Goal: Task Accomplishment & Management: Manage account settings

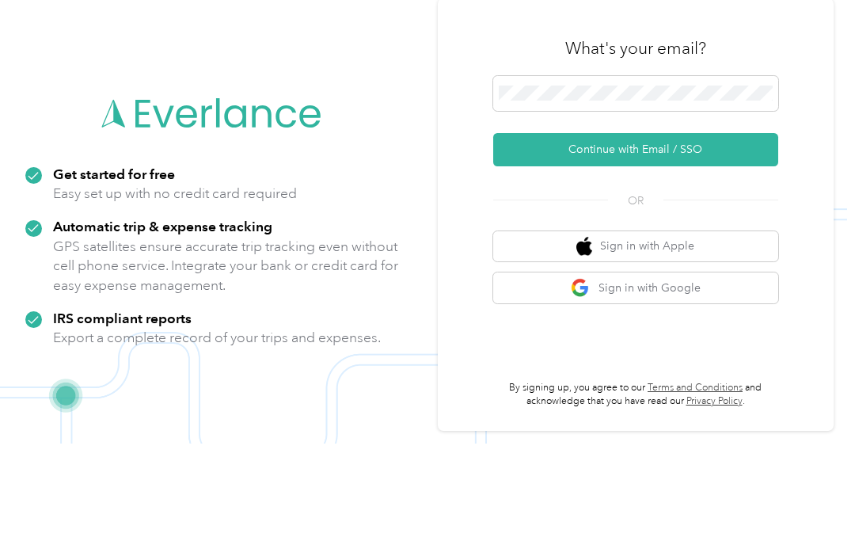
click at [648, 249] on button "Continue with Email / SSO" at bounding box center [635, 265] width 285 height 33
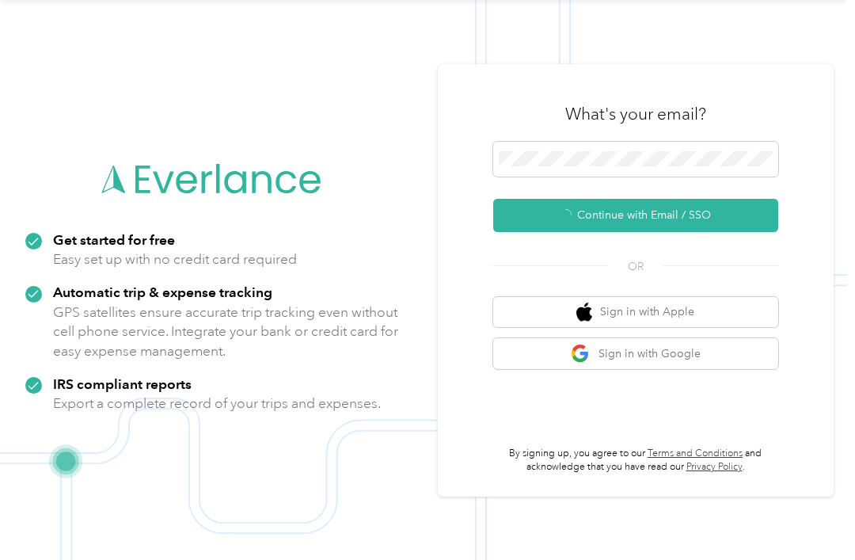
scroll to position [29, 0]
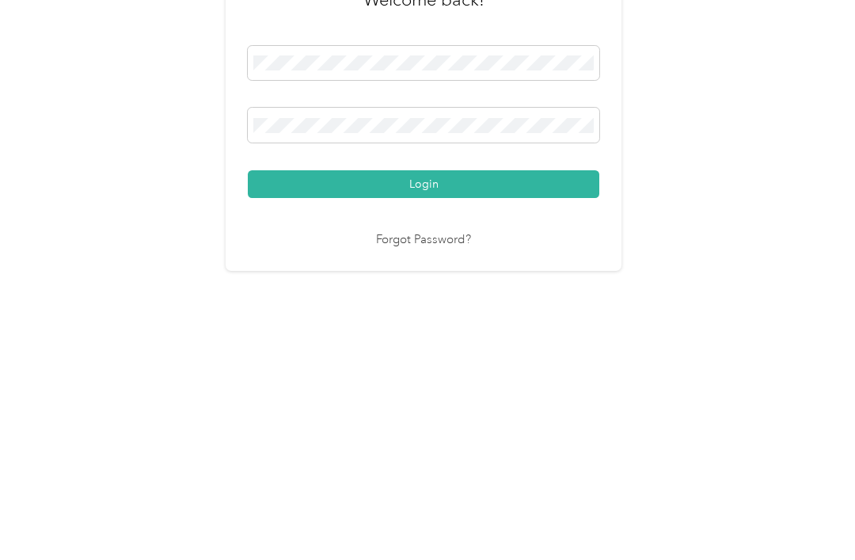
click at [413, 366] on button "Login" at bounding box center [424, 380] width 352 height 28
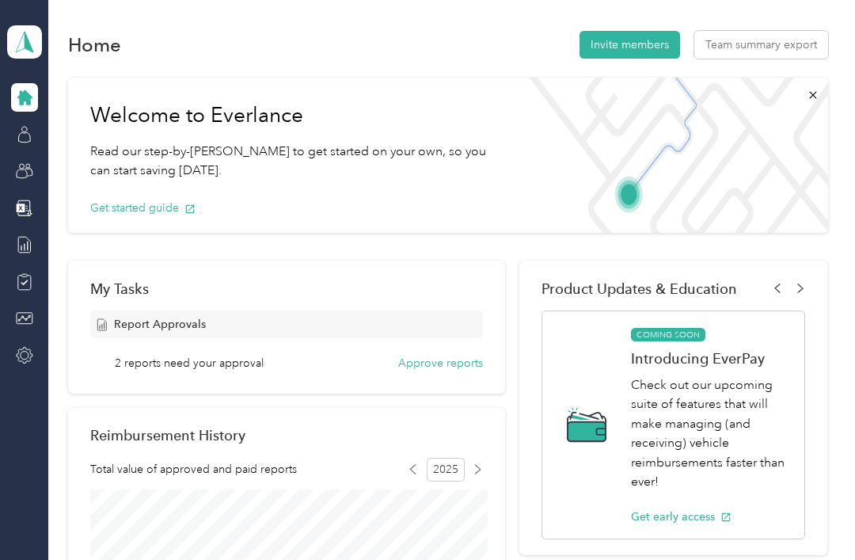
click at [29, 126] on icon at bounding box center [24, 134] width 17 height 17
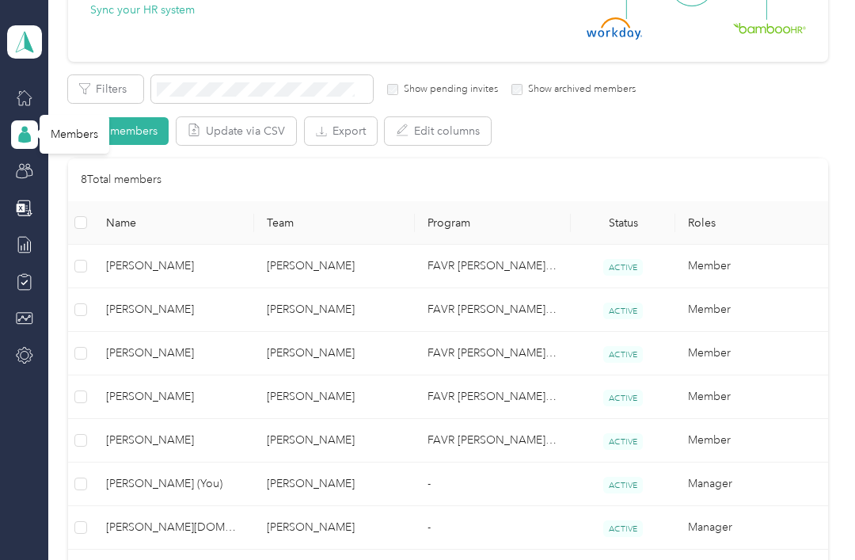
scroll to position [217, 0]
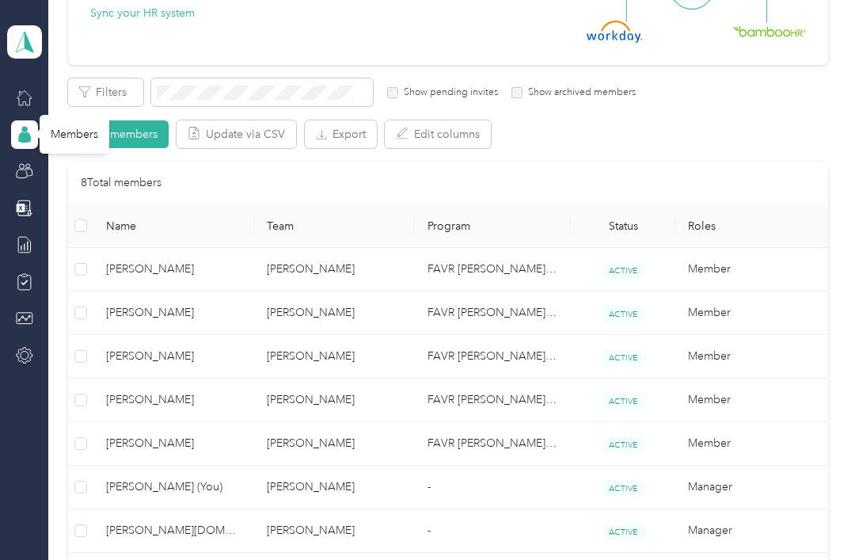
click at [159, 261] on span "[PERSON_NAME]" at bounding box center [173, 269] width 135 height 17
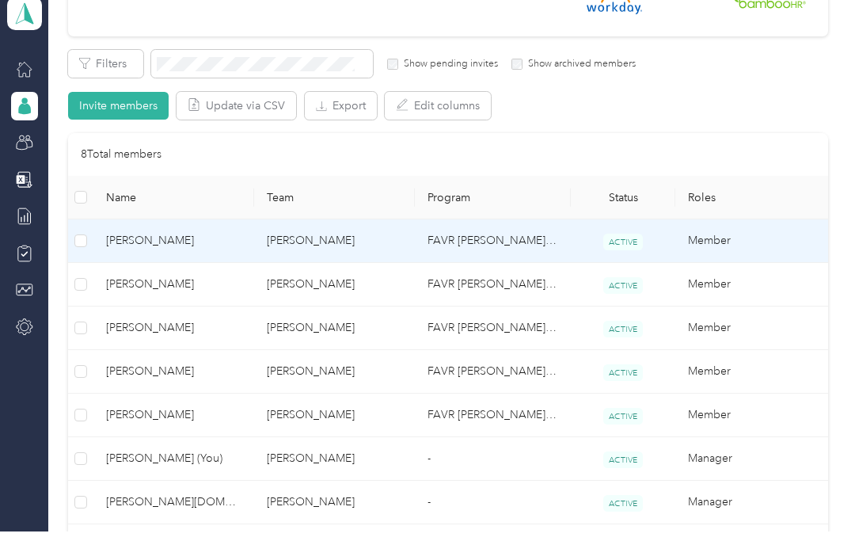
click at [159, 240] on div at bounding box center [427, 280] width 855 height 560
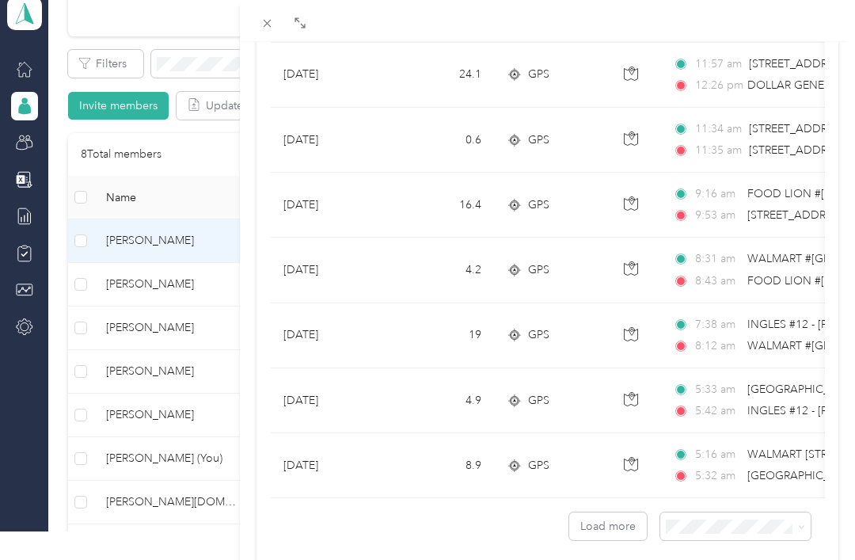
scroll to position [1390, 0]
click at [608, 525] on button "Load more" at bounding box center [608, 527] width 78 height 28
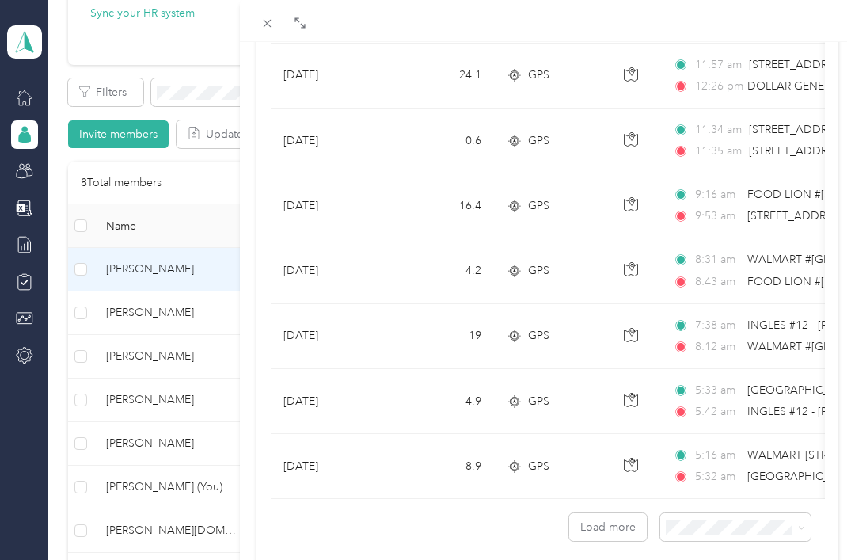
click at [608, 525] on button "Load more" at bounding box center [608, 527] width 78 height 28
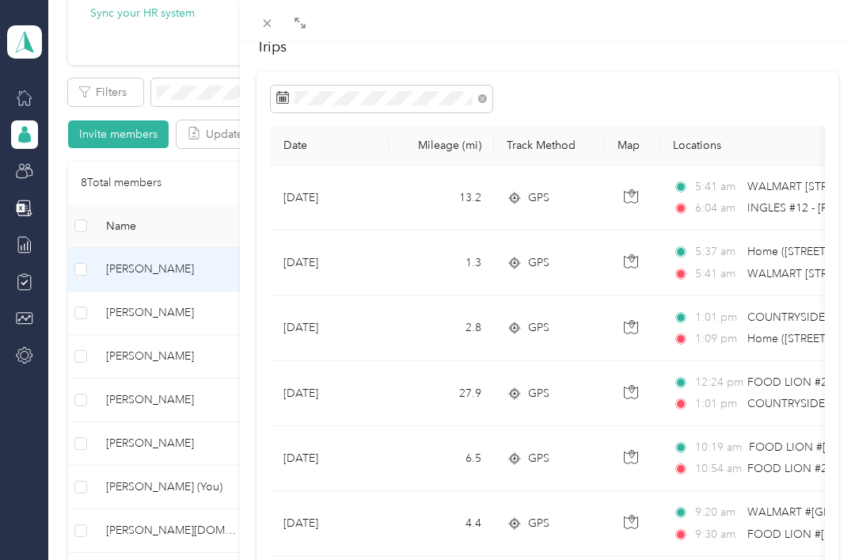
scroll to position [94, 0]
click at [140, 284] on div "[PERSON_NAME] Archive Trips Expenses Reports Member info Program Commute Rates …" at bounding box center [427, 280] width 855 height 560
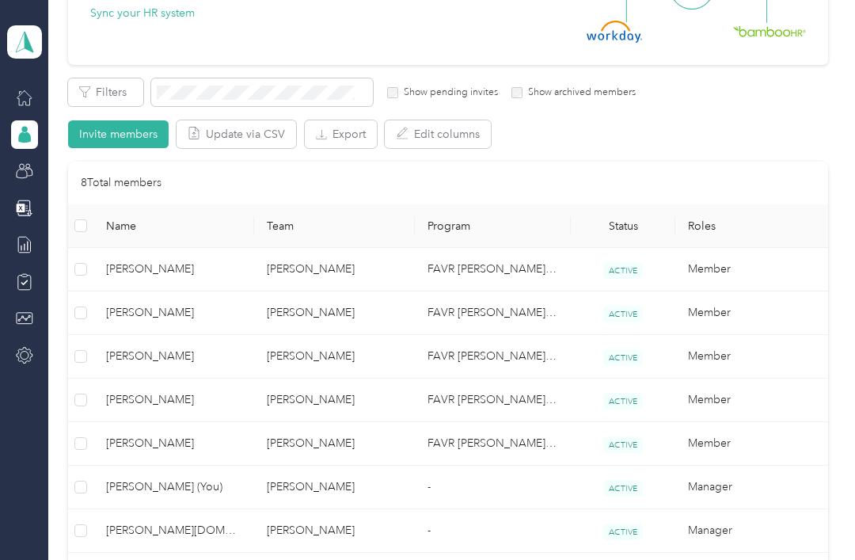
click at [145, 304] on span "[PERSON_NAME]" at bounding box center [173, 312] width 135 height 17
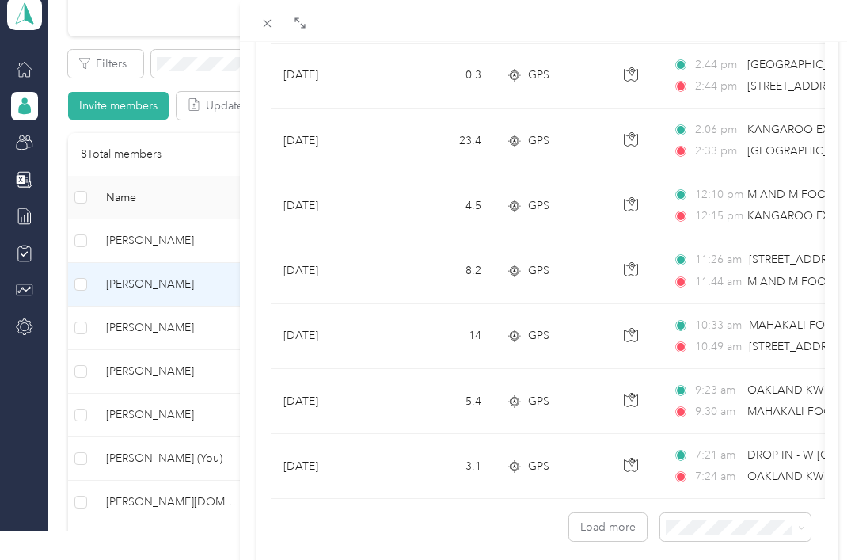
scroll to position [1390, 0]
click at [616, 527] on button "Load more" at bounding box center [608, 527] width 78 height 28
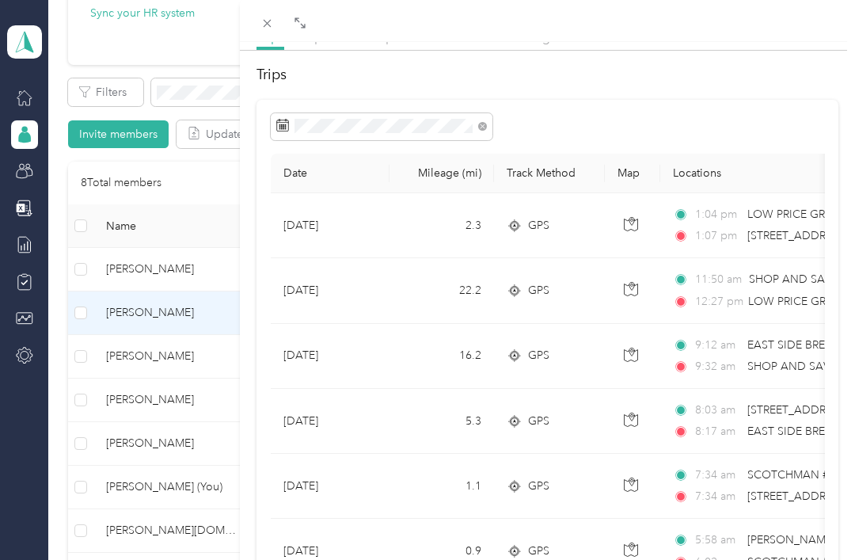
scroll to position [67, 0]
click at [146, 327] on div "[PERSON_NAME] Archive Trips Expenses Reports Member info Program Commute Rates …" at bounding box center [427, 280] width 855 height 560
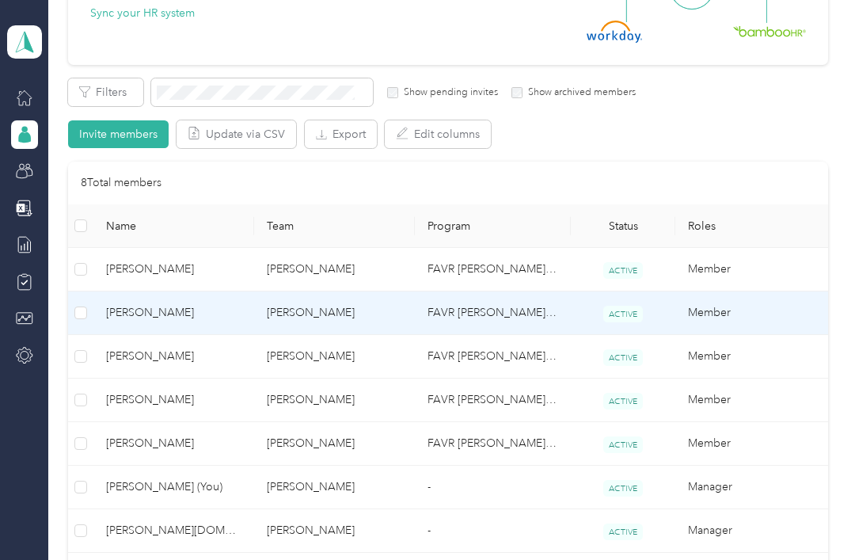
click at [146, 327] on div "[PERSON_NAME] Archive Trips Expenses Reports Member info Program Commute Rates …" at bounding box center [427, 280] width 855 height 560
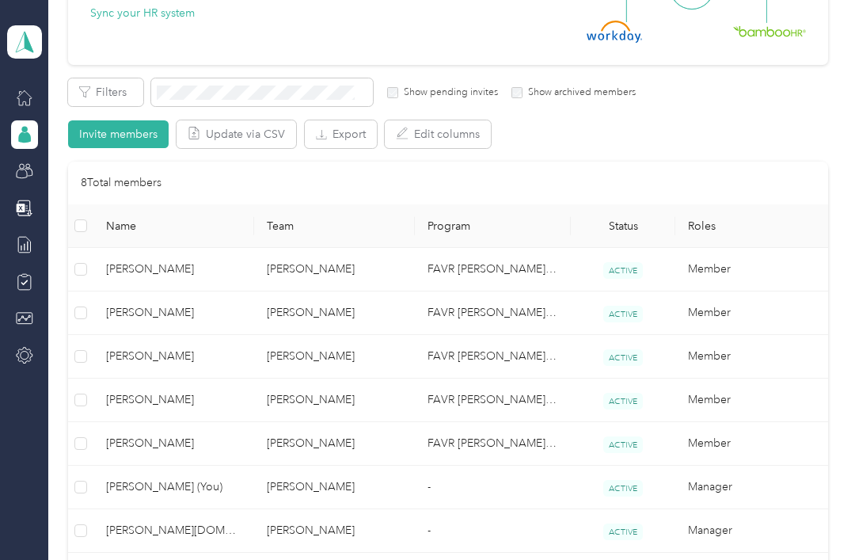
click at [146, 348] on span "[PERSON_NAME]" at bounding box center [173, 356] width 135 height 17
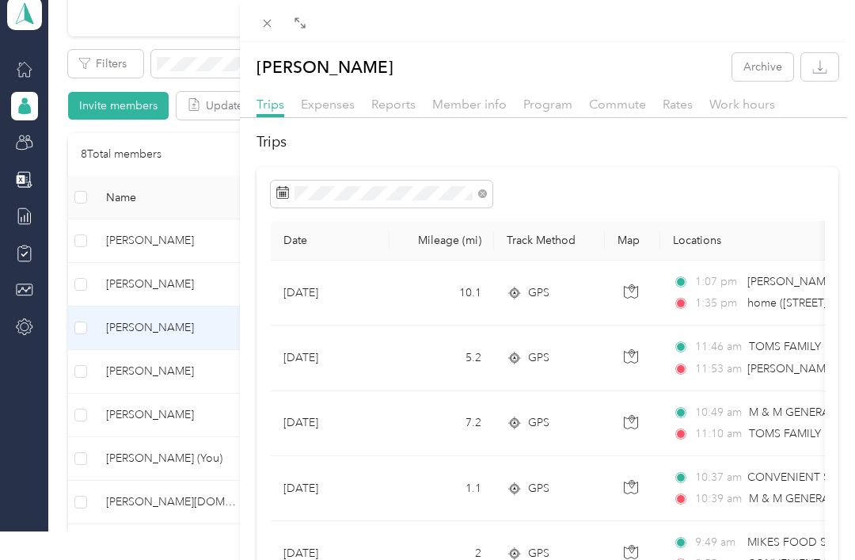
click at [152, 367] on div "[PERSON_NAME] Archive Trips Expenses Reports Member info Program Commute Rates …" at bounding box center [427, 280] width 855 height 560
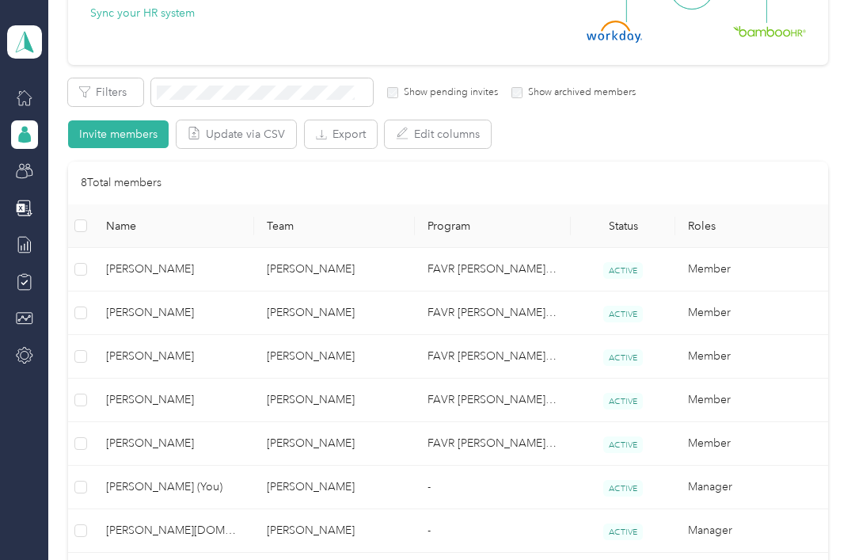
click at [151, 367] on div "[PERSON_NAME] Archive Trips Expenses Reports Member info Program Commute Rates …" at bounding box center [427, 280] width 855 height 560
click at [167, 391] on span "[PERSON_NAME]" at bounding box center [173, 399] width 135 height 17
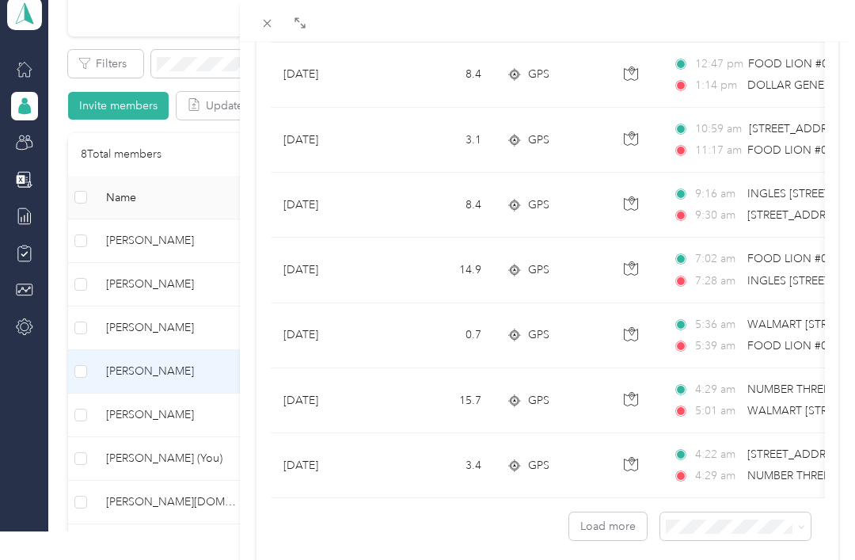
scroll to position [1390, 0]
click at [611, 527] on button "Load more" at bounding box center [608, 527] width 78 height 28
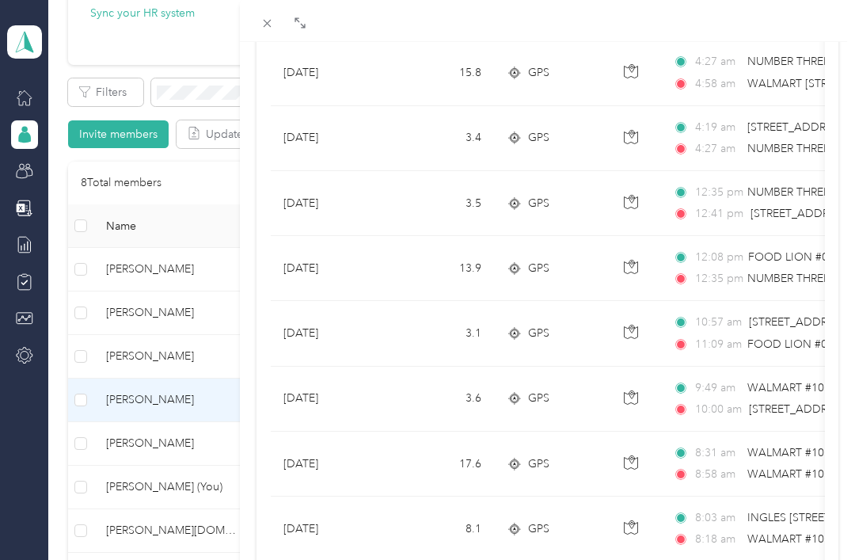
scroll to position [284, 0]
click at [154, 409] on div "[PERSON_NAME] Archive Trips Expenses Reports Member info Program Commute Rates …" at bounding box center [427, 280] width 855 height 560
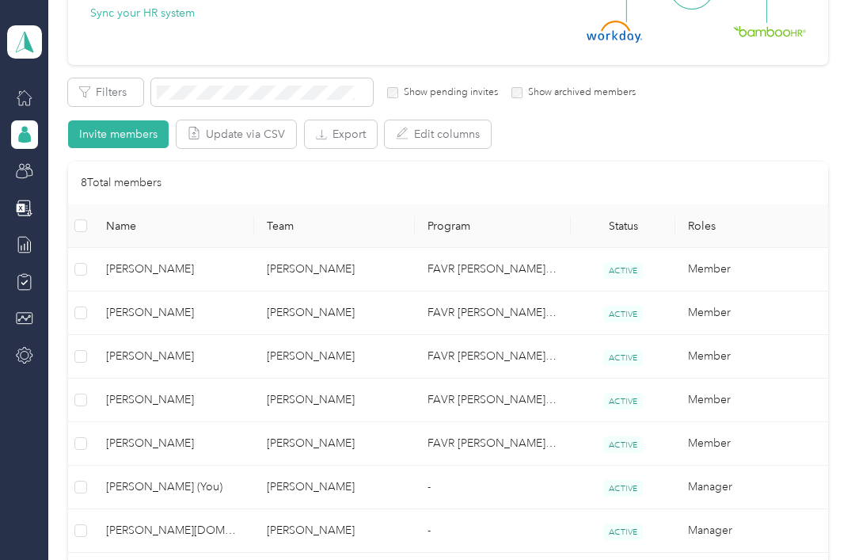
scroll to position [165, 0]
click at [154, 435] on span "[PERSON_NAME]" at bounding box center [173, 443] width 135 height 17
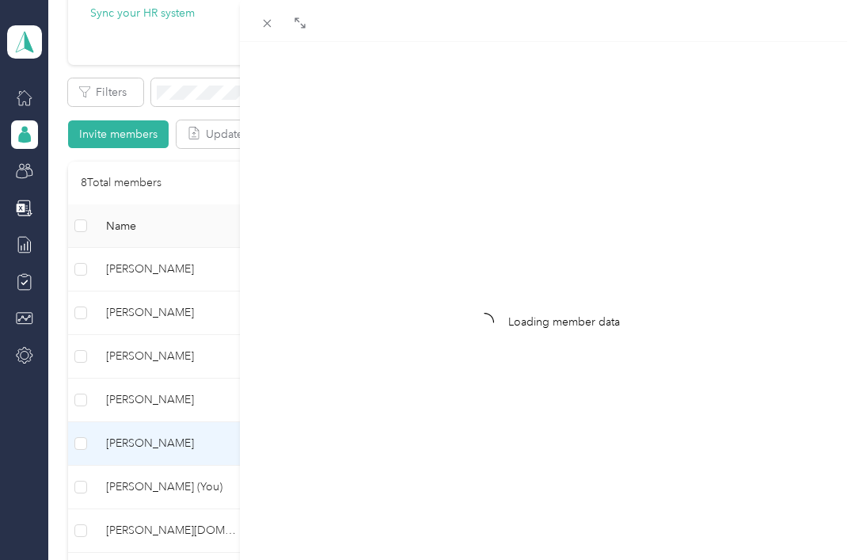
click at [160, 417] on div "Loading member data" at bounding box center [427, 280] width 855 height 560
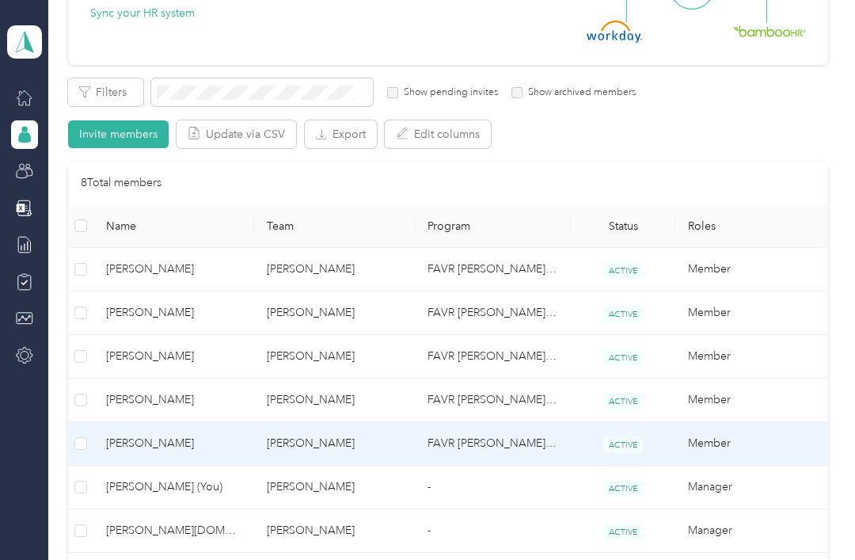
click at [154, 435] on span "[PERSON_NAME]" at bounding box center [173, 443] width 135 height 17
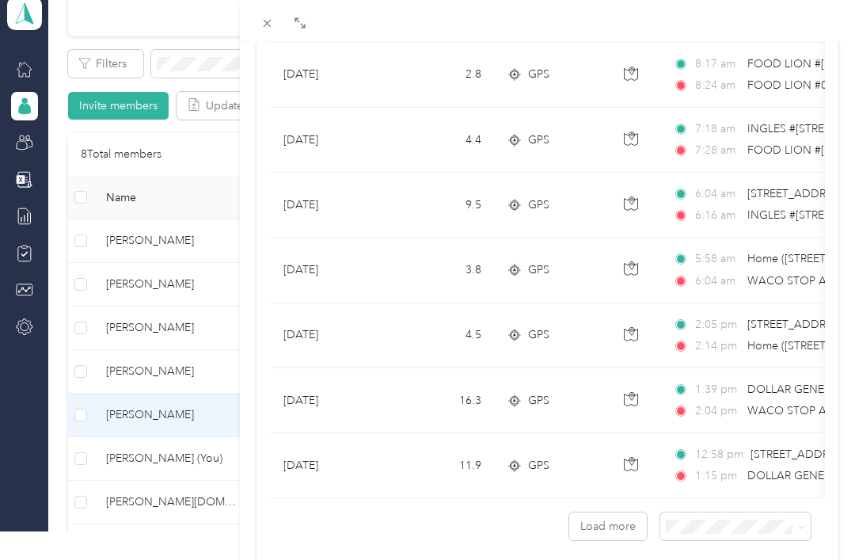
scroll to position [1390, 0]
click at [604, 541] on button "Load more" at bounding box center [608, 527] width 78 height 28
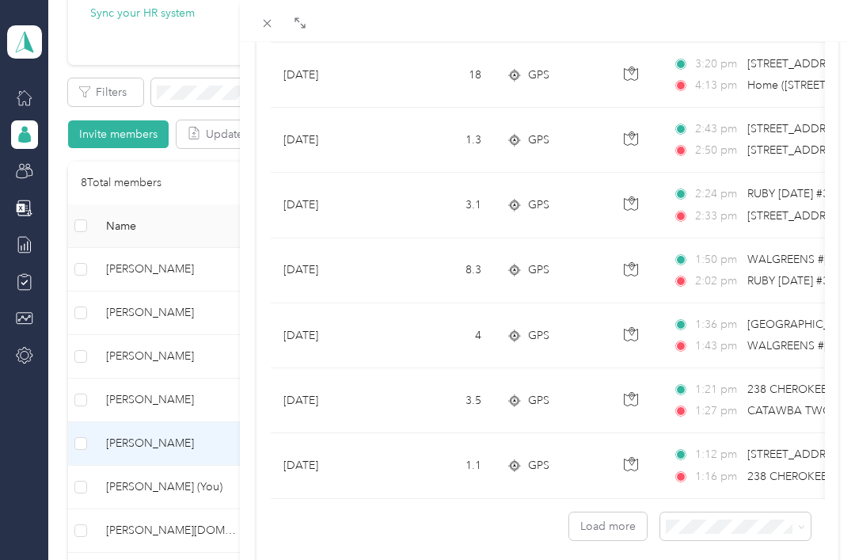
scroll to position [3019, 0]
click at [616, 529] on button "Load more" at bounding box center [608, 526] width 78 height 28
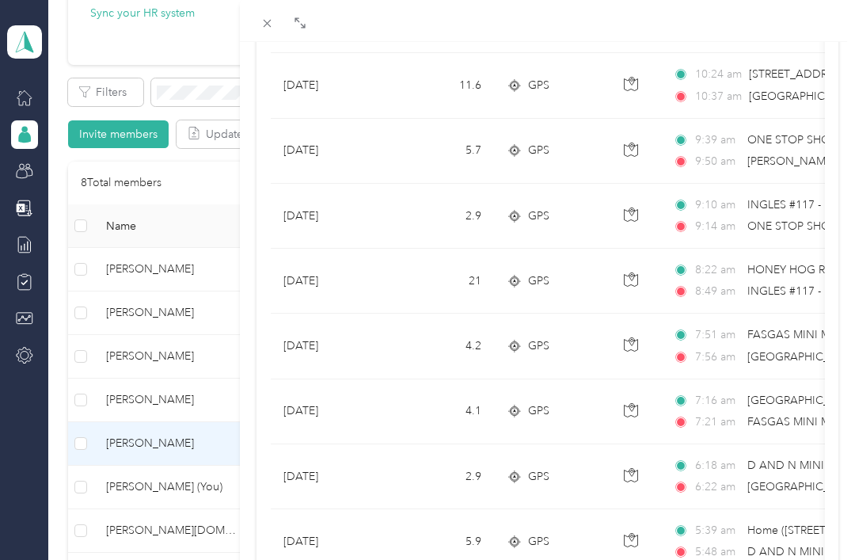
click at [414, 450] on td "2.9" at bounding box center [442, 476] width 105 height 65
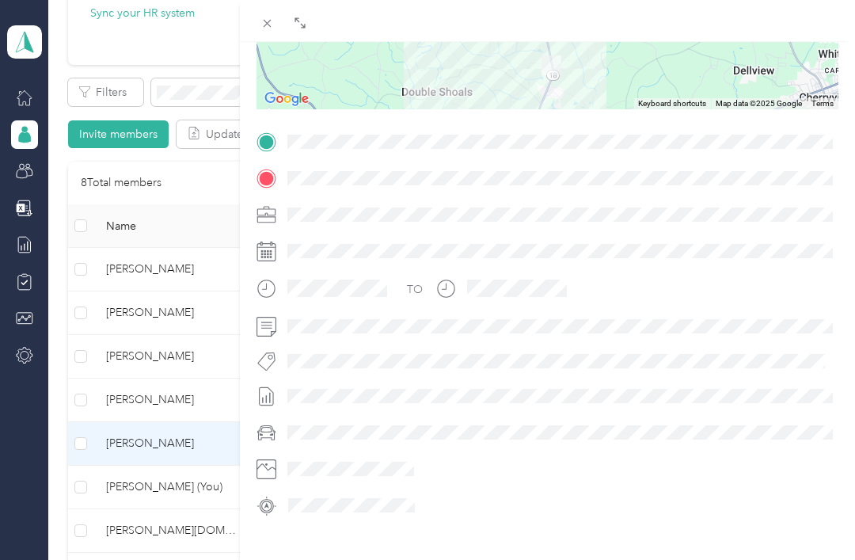
click at [136, 422] on div "BACK [PERSON_NAME] Trips Trip details Trip details This trip cannot be edited b…" at bounding box center [427, 280] width 855 height 560
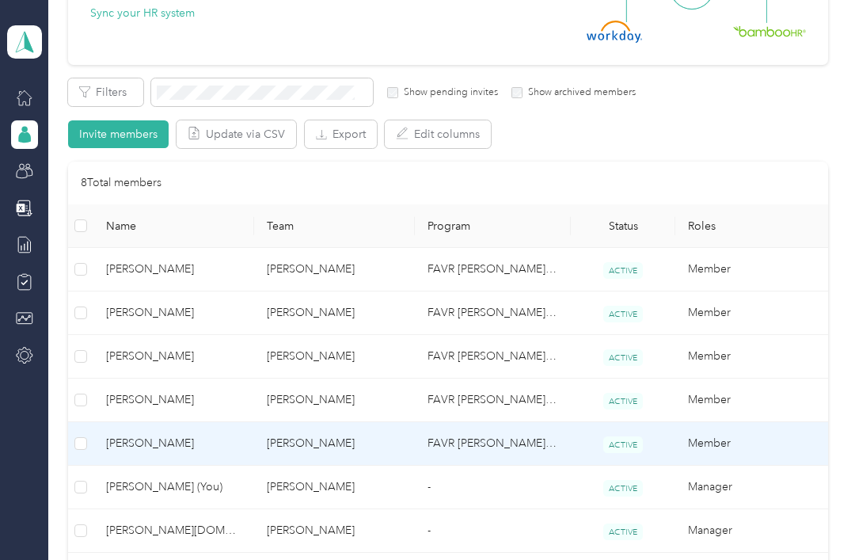
click at [150, 435] on span "[PERSON_NAME]" at bounding box center [173, 443] width 135 height 17
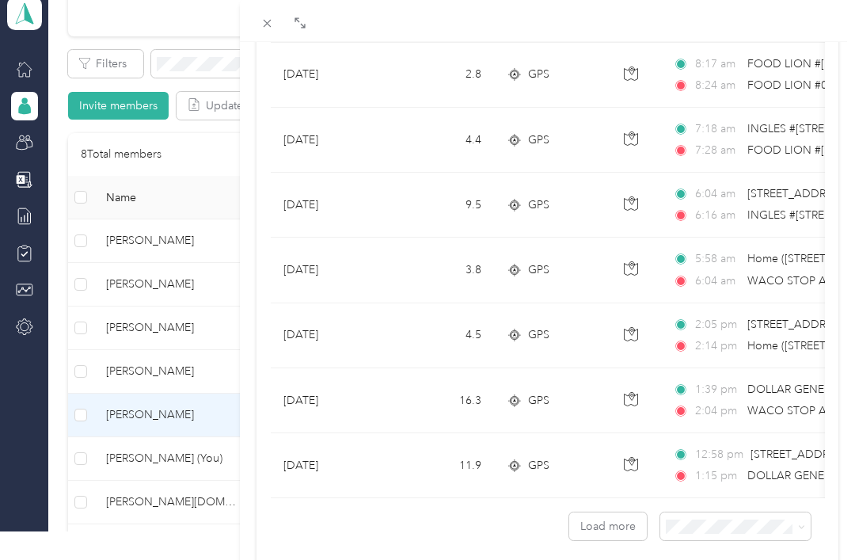
scroll to position [1390, 0]
click at [618, 526] on button "Load more" at bounding box center [608, 527] width 78 height 28
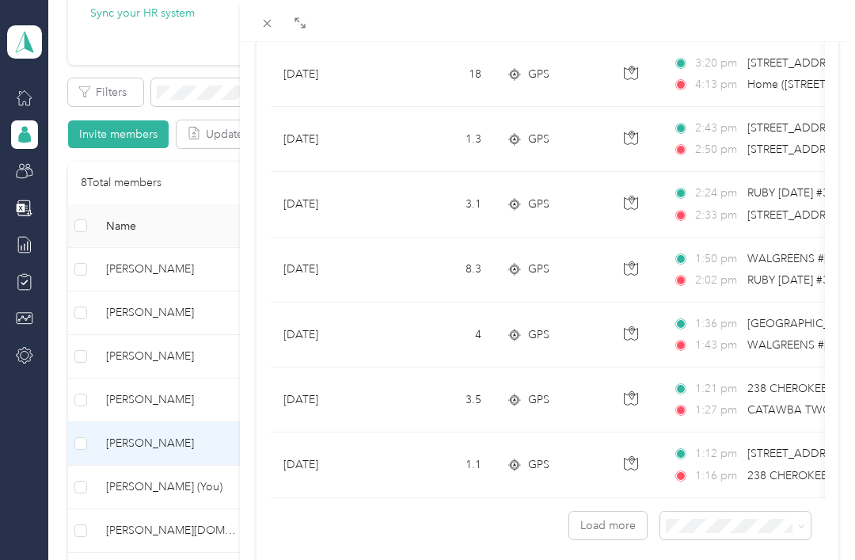
scroll to position [3019, 0]
click at [603, 534] on button "Load more" at bounding box center [608, 526] width 78 height 28
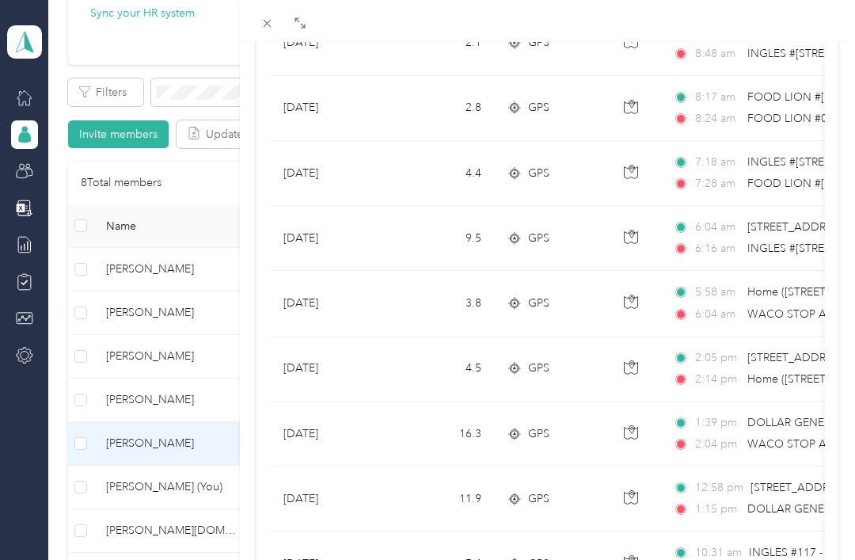
scroll to position [1357, 0]
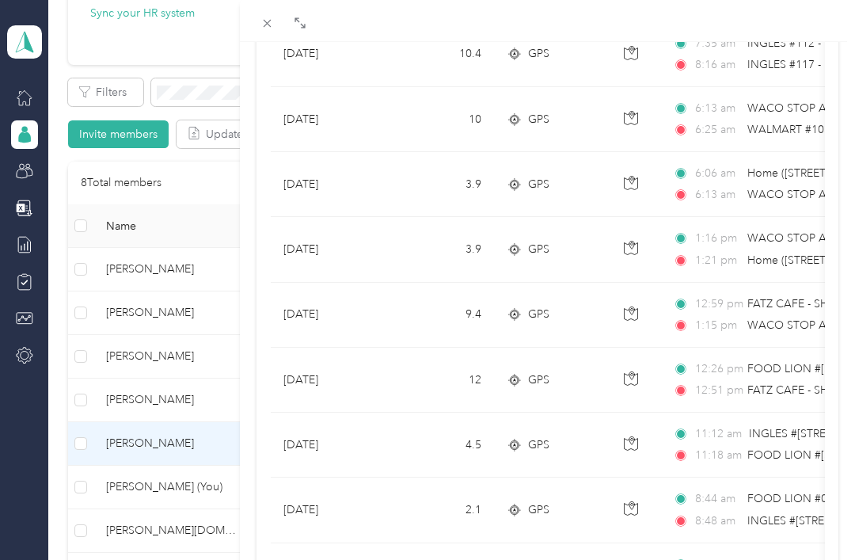
click at [409, 414] on td "4.5" at bounding box center [442, 445] width 105 height 65
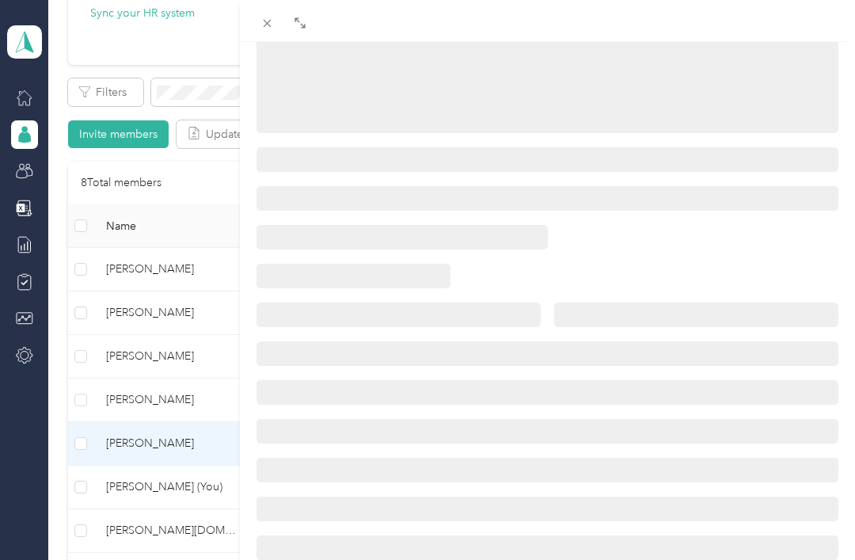
scroll to position [261, 0]
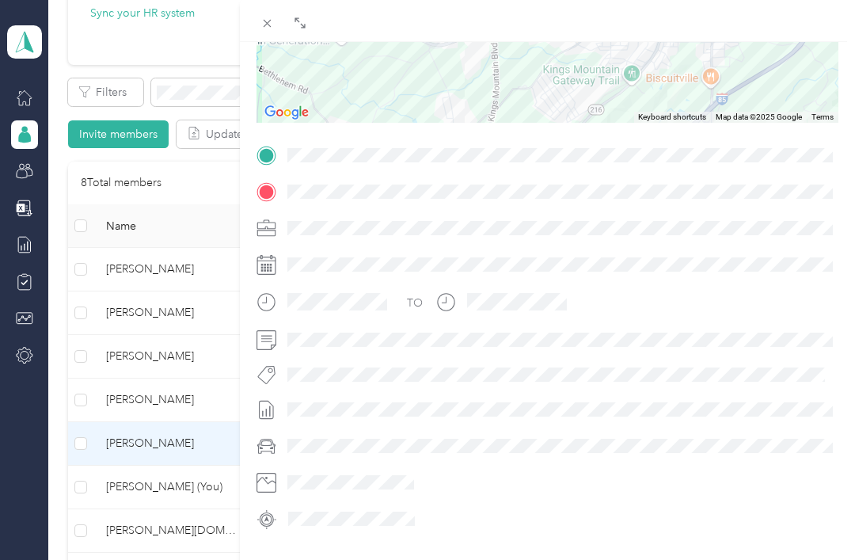
click at [139, 424] on div "BACK [PERSON_NAME] Trips Trip details Trip details This trip cannot be edited b…" at bounding box center [427, 280] width 855 height 560
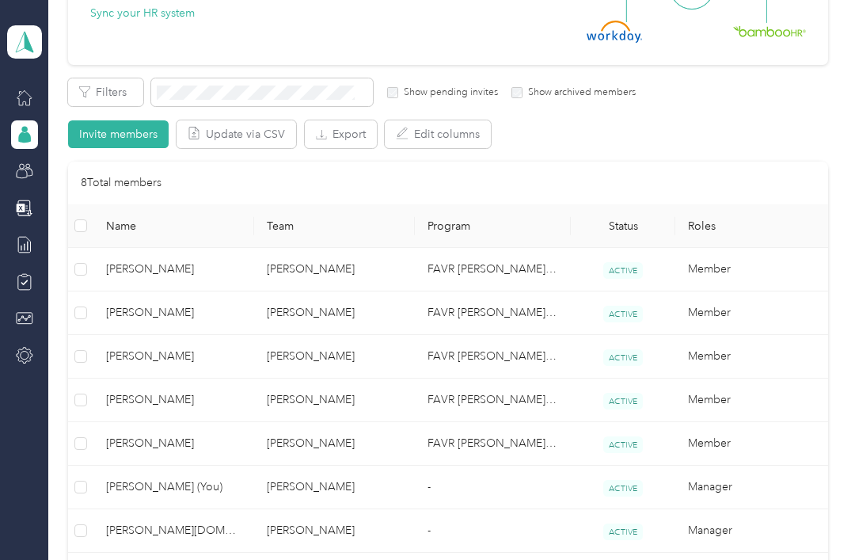
click at [140, 435] on span "[PERSON_NAME]" at bounding box center [173, 443] width 135 height 17
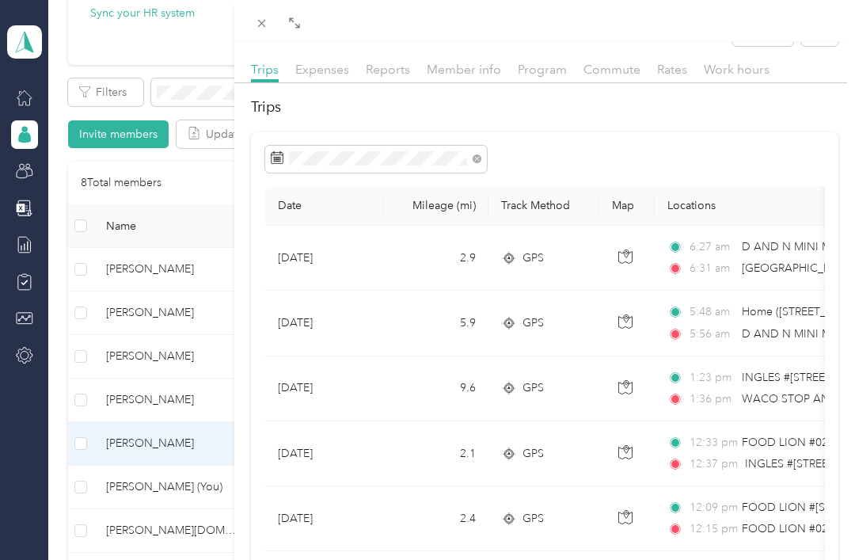
click at [146, 559] on div "[PERSON_NAME] Archive Trips Expenses Reports Member info Program Commute Rates …" at bounding box center [427, 280] width 855 height 560
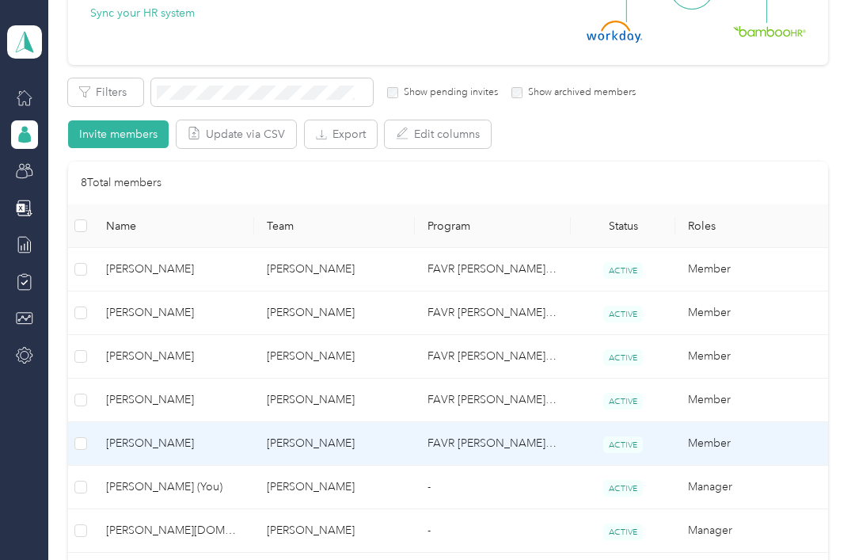
click at [146, 546] on div at bounding box center [427, 280] width 855 height 560
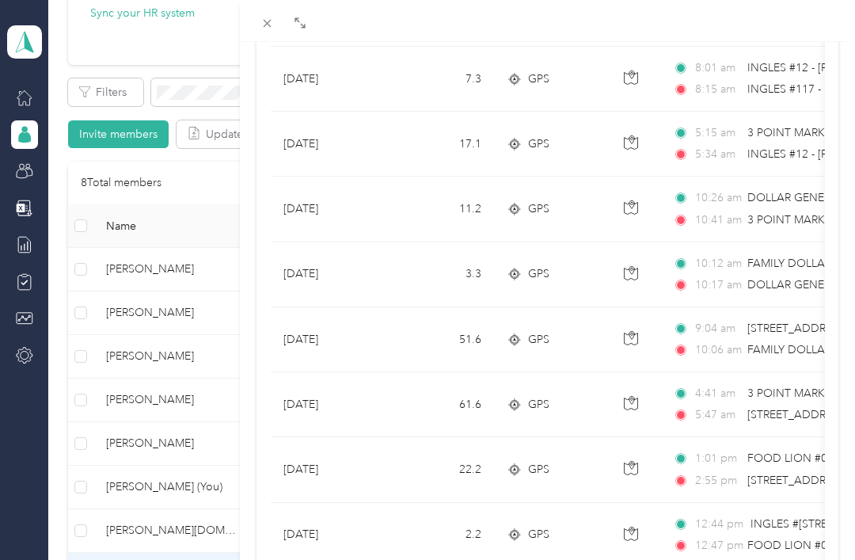
click at [162, 313] on div "[PERSON_NAME] [PERSON_NAME] Archive Trips Expenses Reports Member info Program …" at bounding box center [427, 280] width 855 height 560
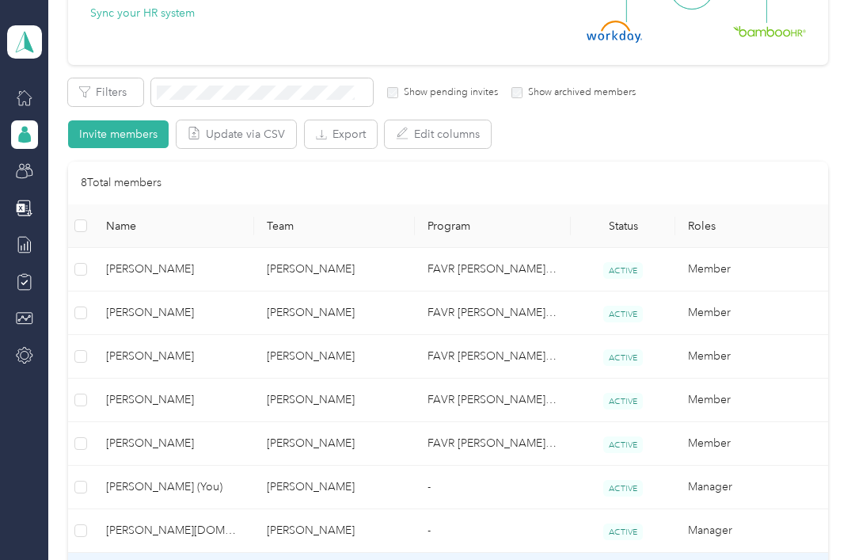
click at [161, 280] on div "[PERSON_NAME] [PERSON_NAME] Archive Trips Expenses Reports Member info Program …" at bounding box center [427, 280] width 855 height 560
click at [167, 310] on span "[PERSON_NAME]" at bounding box center [173, 312] width 135 height 17
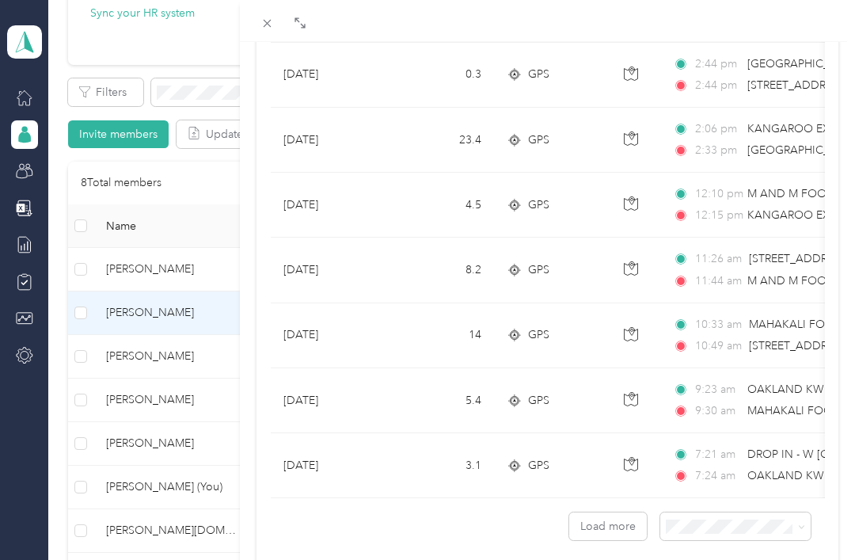
scroll to position [1390, 0]
click at [614, 520] on button "Load more" at bounding box center [608, 527] width 78 height 28
click at [613, 519] on button "Load more" at bounding box center [608, 527] width 78 height 28
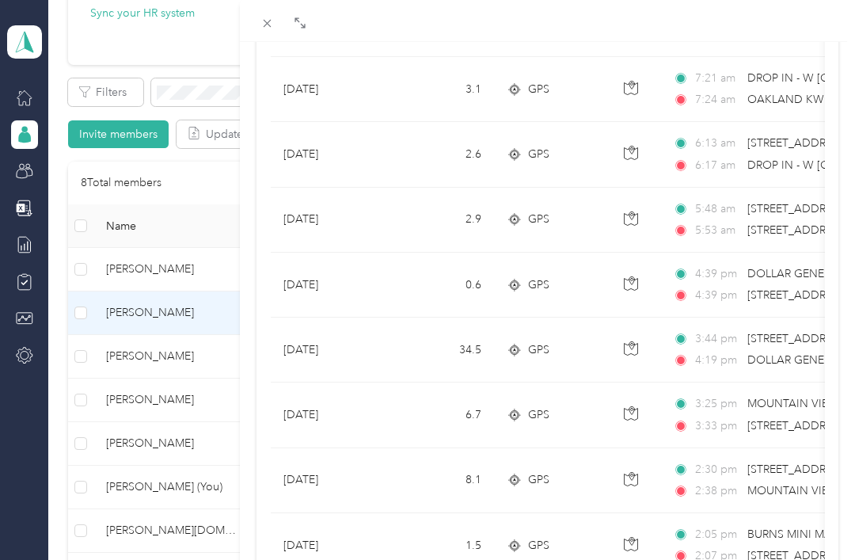
scroll to position [1758, 0]
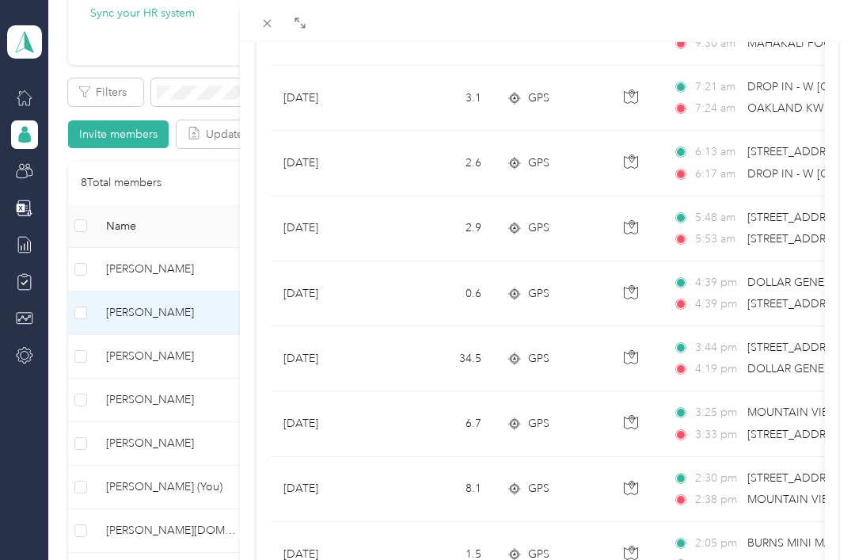
click at [154, 559] on div "[PERSON_NAME] Archive Trips Expenses Reports Member info Program Commute Rates …" at bounding box center [427, 280] width 855 height 560
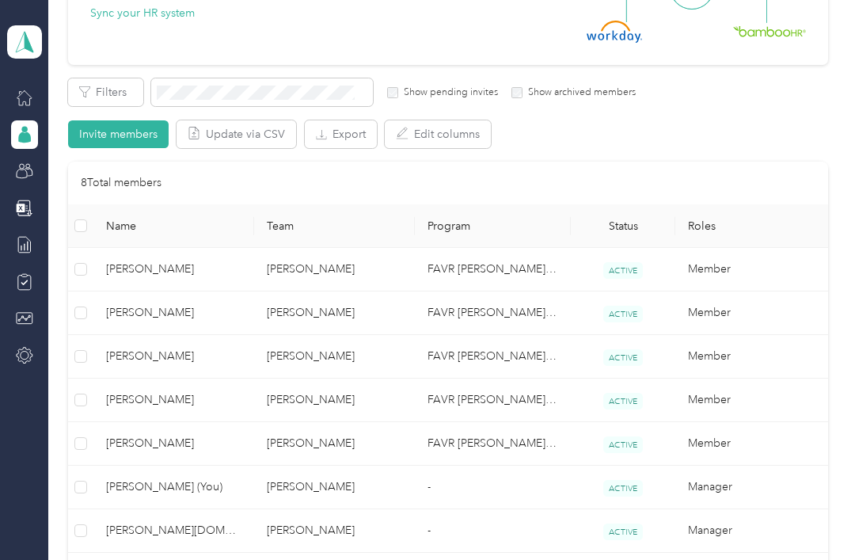
click at [154, 559] on div "[PERSON_NAME] Archive Trips Expenses Reports Member info Program Commute Rates …" at bounding box center [427, 280] width 855 height 560
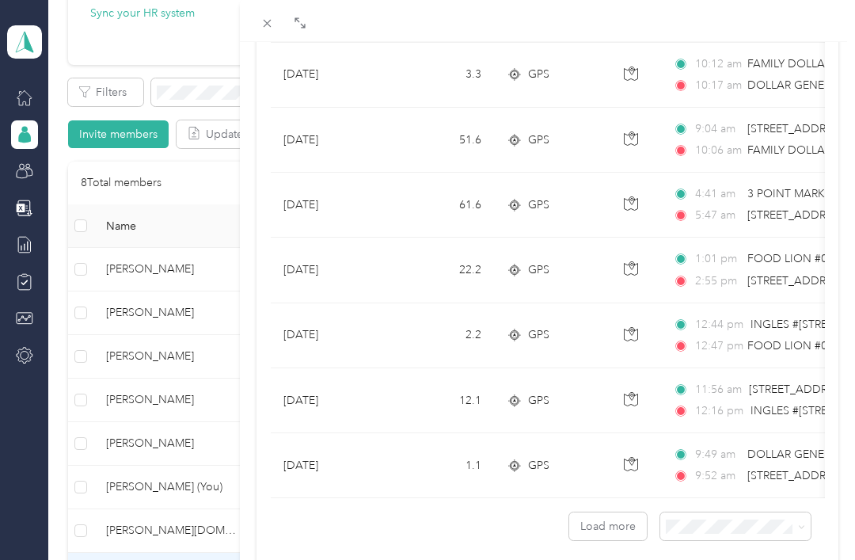
scroll to position [1390, 0]
click at [615, 528] on button "Load more" at bounding box center [608, 527] width 78 height 28
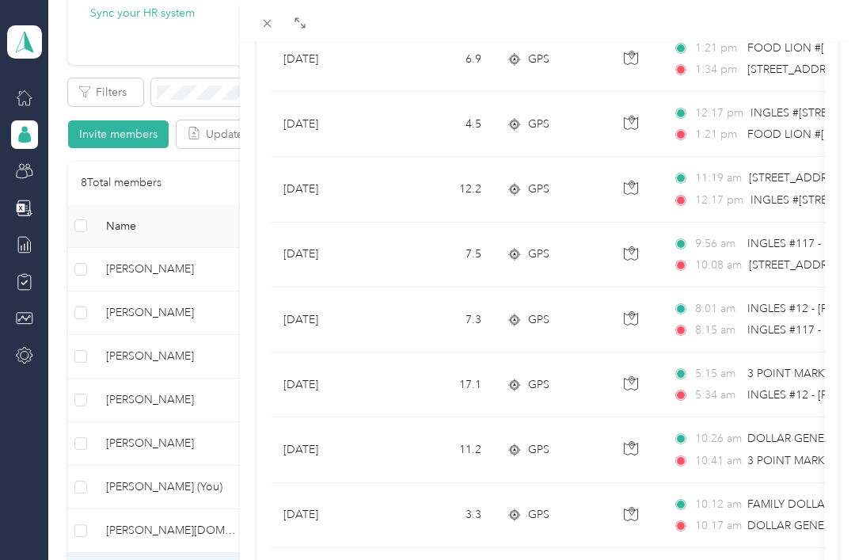
scroll to position [952, 0]
